Goal: Task Accomplishment & Management: Manage account settings

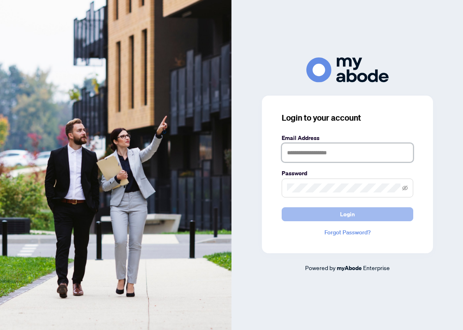
type input "**********"
click at [341, 215] on span "Login" at bounding box center [347, 214] width 15 height 13
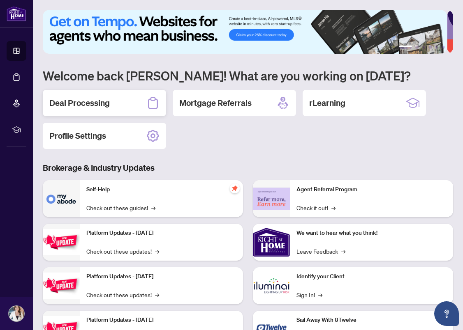
click at [103, 100] on h2 "Deal Processing" at bounding box center [79, 103] width 60 height 12
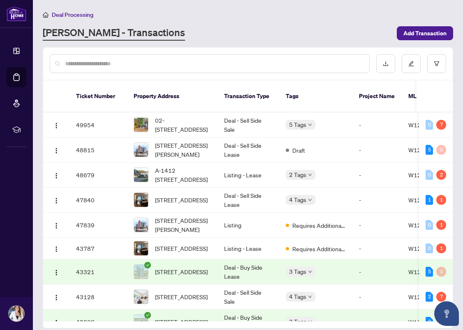
click at [209, 76] on div at bounding box center [247, 64] width 409 height 32
click at [177, 116] on span "02-[STREET_ADDRESS]" at bounding box center [183, 125] width 56 height 18
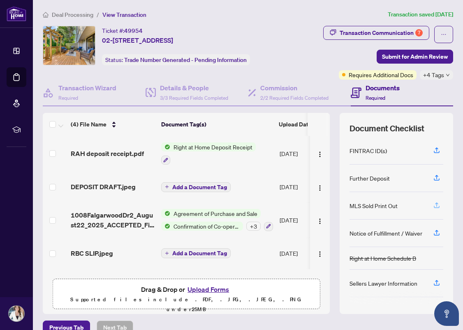
scroll to position [102, 0]
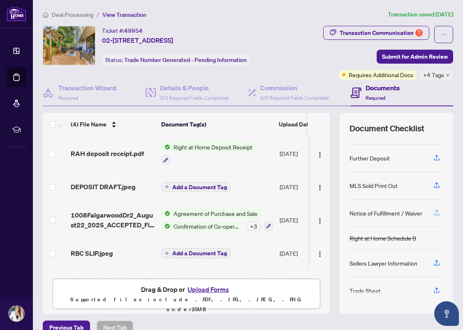
click at [433, 209] on icon "button" at bounding box center [436, 212] width 7 height 7
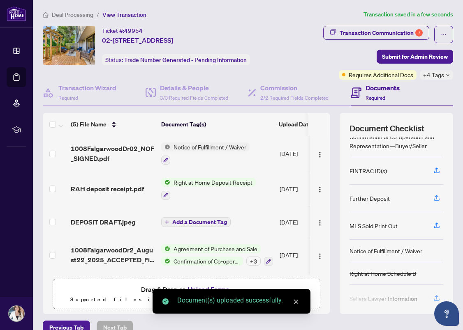
scroll to position [82, 0]
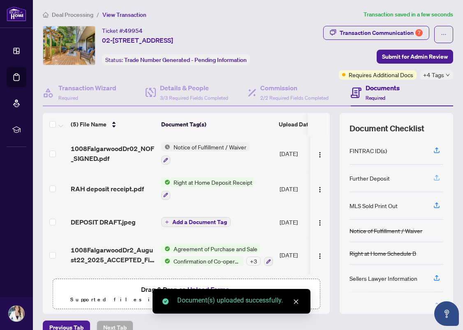
click at [433, 175] on icon "button" at bounding box center [436, 177] width 7 height 7
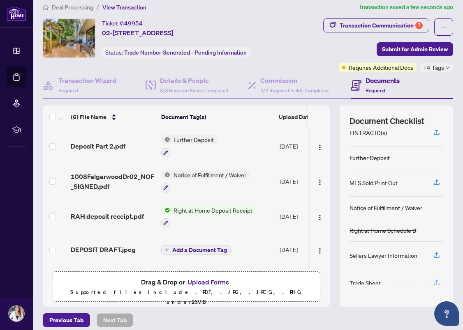
scroll to position [13, 0]
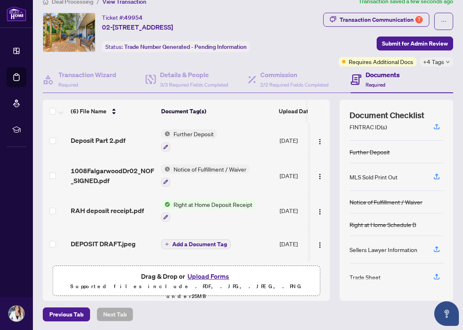
click at [211, 274] on button "Upload Forms" at bounding box center [208, 276] width 46 height 11
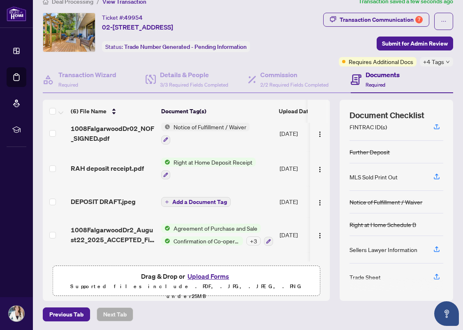
scroll to position [66, 0]
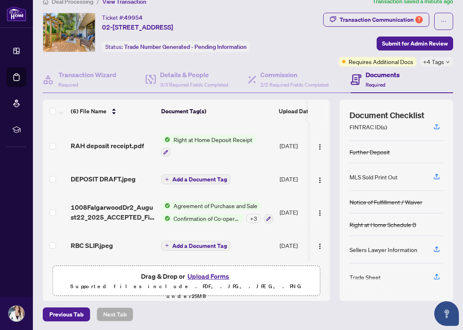
click at [206, 275] on button "Upload Forms" at bounding box center [208, 276] width 46 height 11
click at [150, 283] on p "Supported files include .PDF, .JPG, .JPEG, .PNG under 25 MB" at bounding box center [186, 292] width 256 height 20
click at [148, 273] on span "Drag & Drop or Upload Forms" at bounding box center [186, 276] width 90 height 11
click at [205, 277] on button "Upload Forms" at bounding box center [208, 276] width 46 height 11
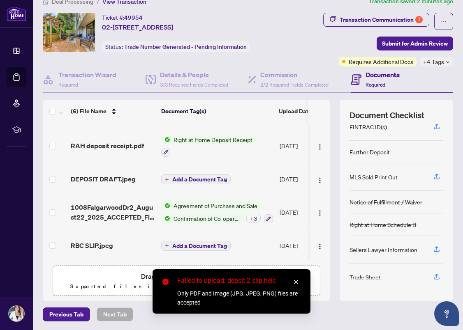
click at [300, 279] on link "Close" at bounding box center [295, 282] width 9 height 9
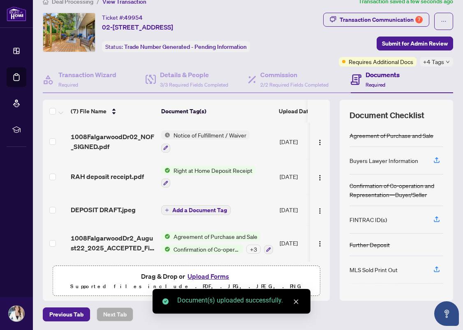
scroll to position [48, 0]
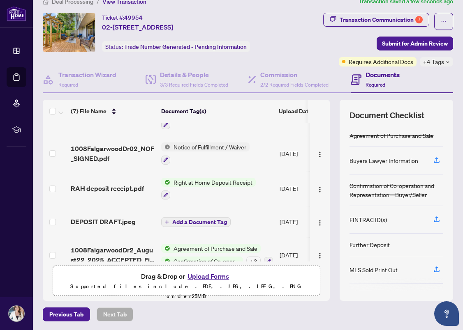
click at [206, 274] on button "Upload Forms" at bounding box center [208, 276] width 46 height 11
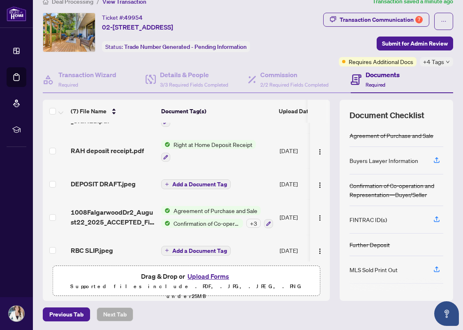
scroll to position [92, 0]
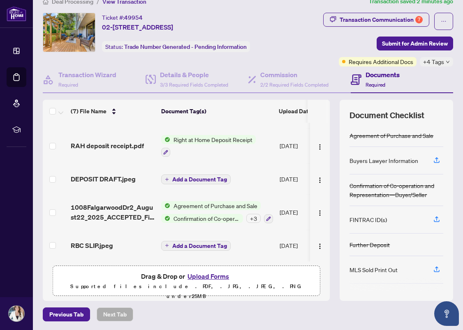
click at [155, 282] on p "Supported files include .PDF, .JPG, .JPEG, .PNG under 25 MB" at bounding box center [186, 292] width 256 height 20
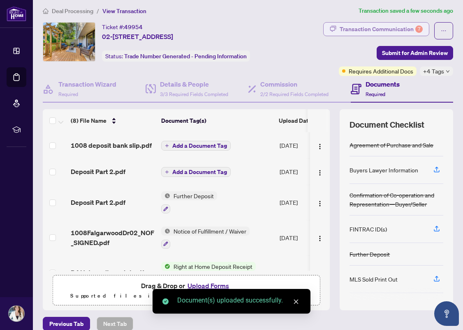
scroll to position [0, 0]
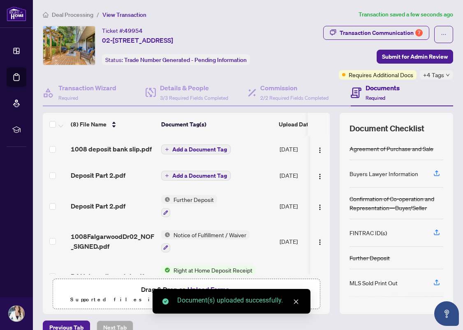
click at [309, 52] on div "Transaction Communication 7 Submit for Admin Review Requires Additional Docs +4…" at bounding box center [370, 53] width 165 height 54
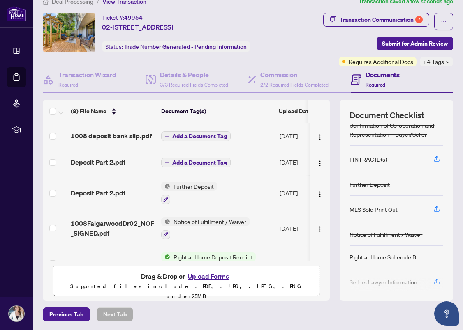
scroll to position [93, 0]
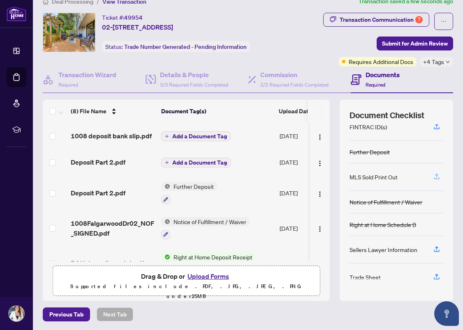
click at [433, 173] on icon "button" at bounding box center [436, 176] width 7 height 7
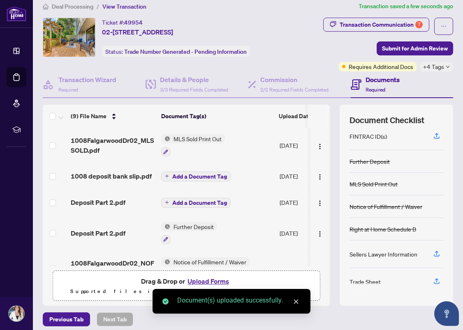
scroll to position [13, 0]
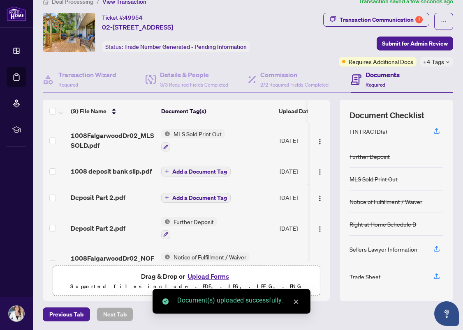
click at [297, 304] on icon "close" at bounding box center [296, 302] width 6 height 6
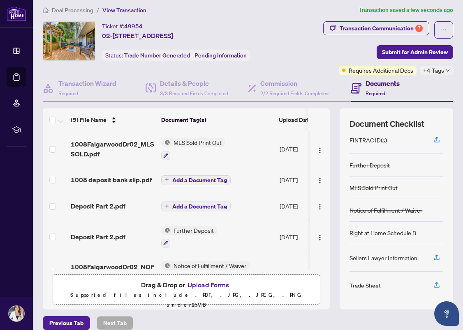
scroll to position [0, 0]
